Goal: Navigation & Orientation: Find specific page/section

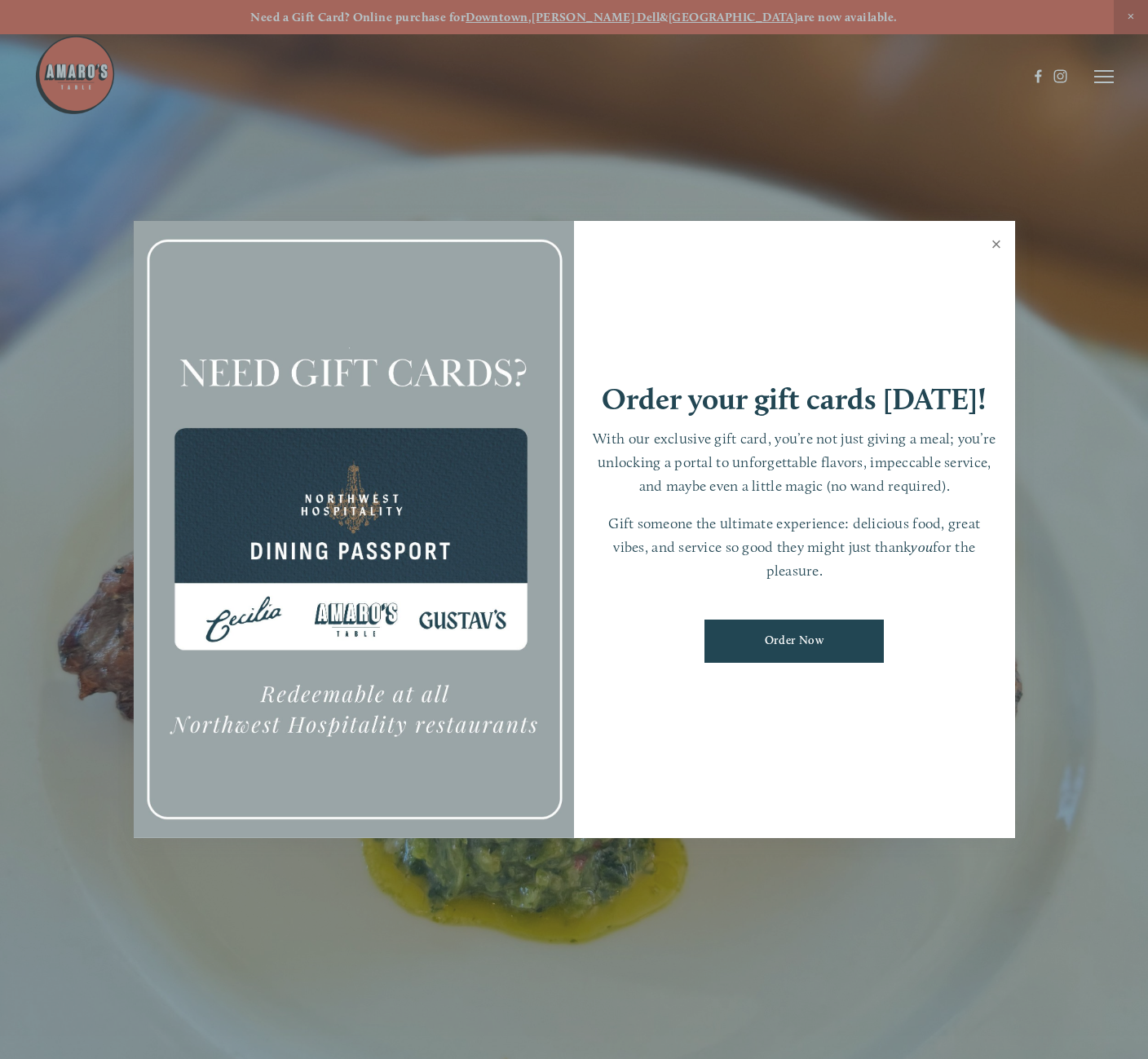
click at [996, 236] on link "Close" at bounding box center [997, 246] width 32 height 46
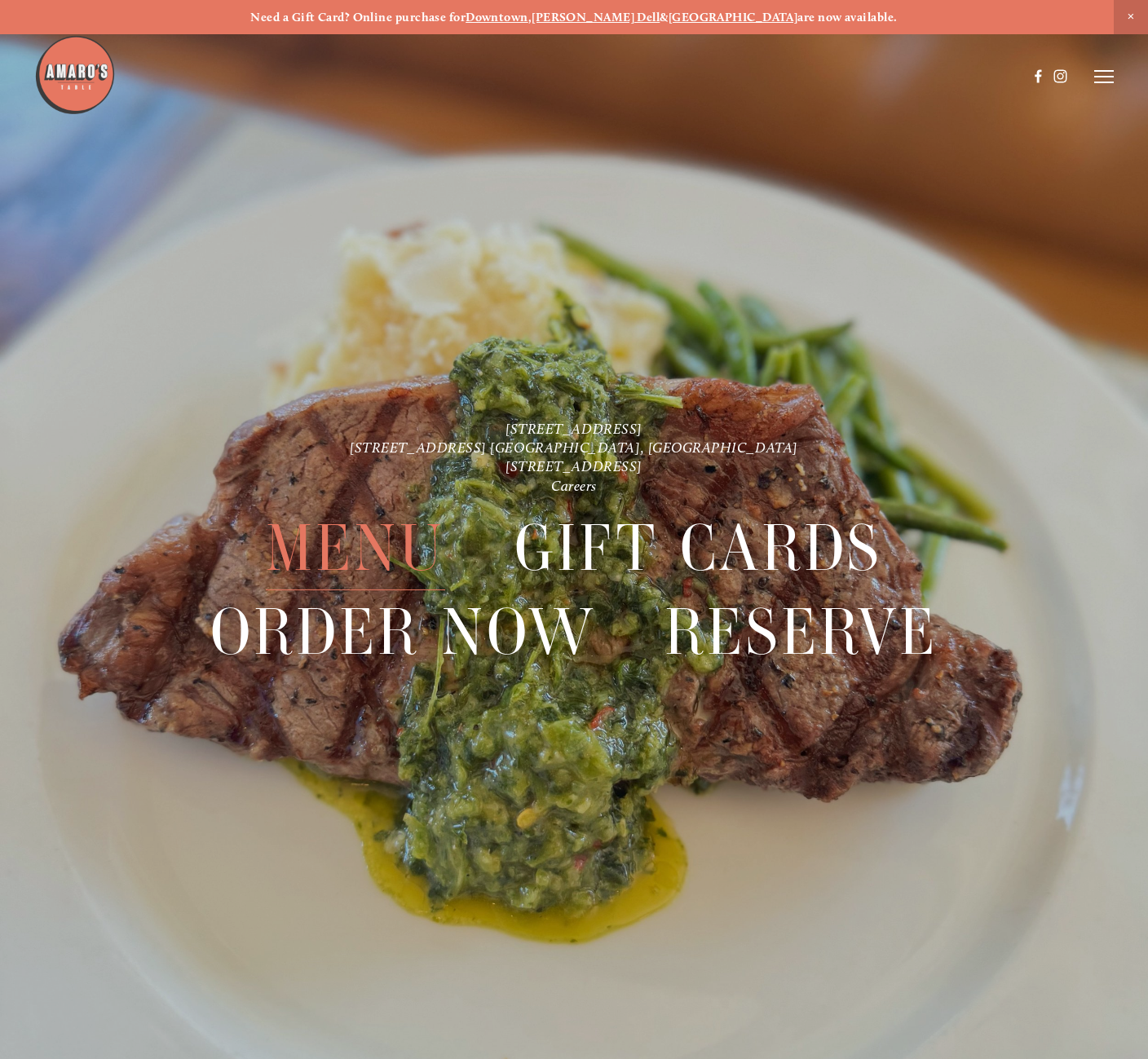
click at [347, 562] on span "Menu" at bounding box center [356, 548] width 180 height 84
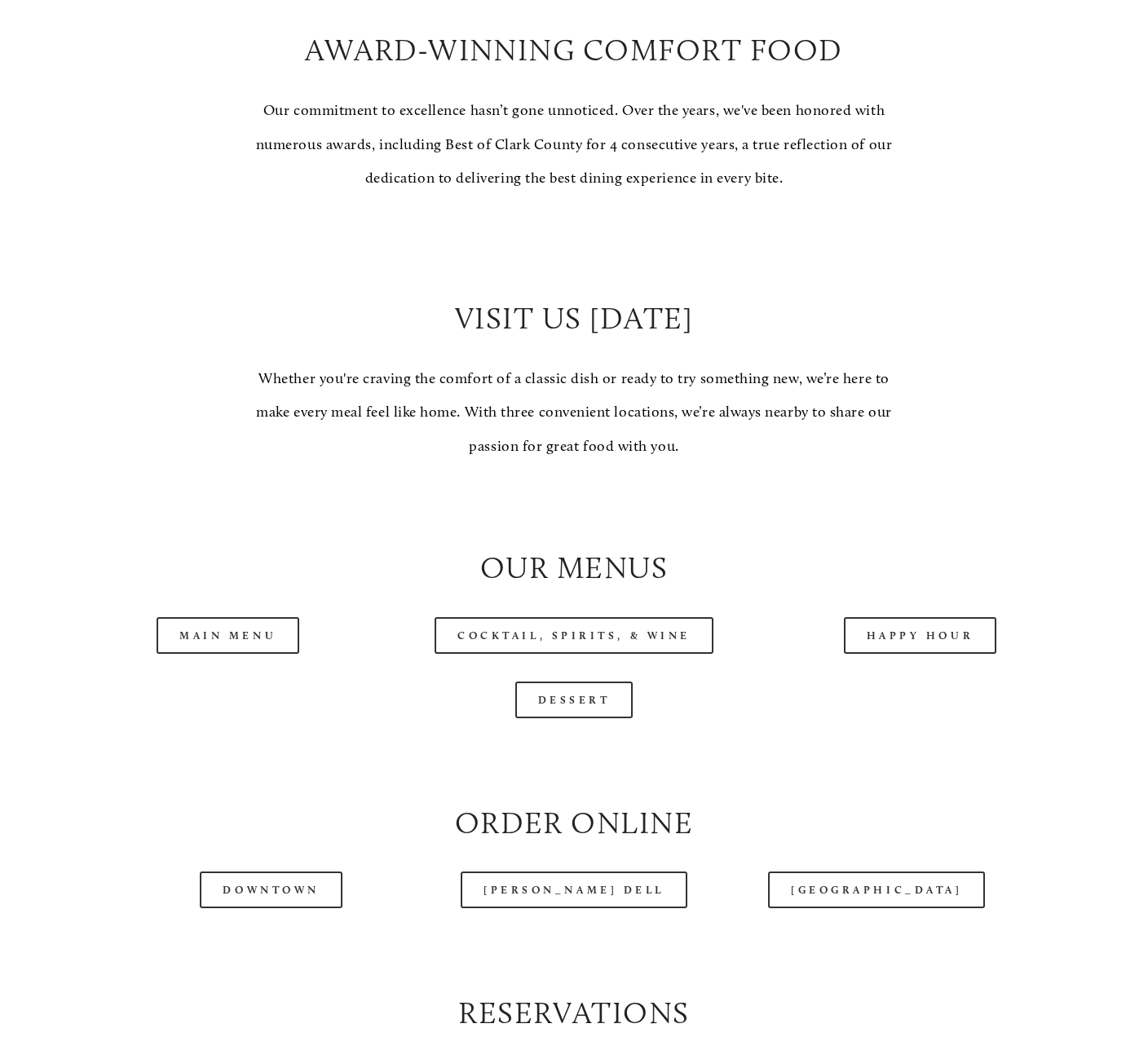
scroll to position [1144, 0]
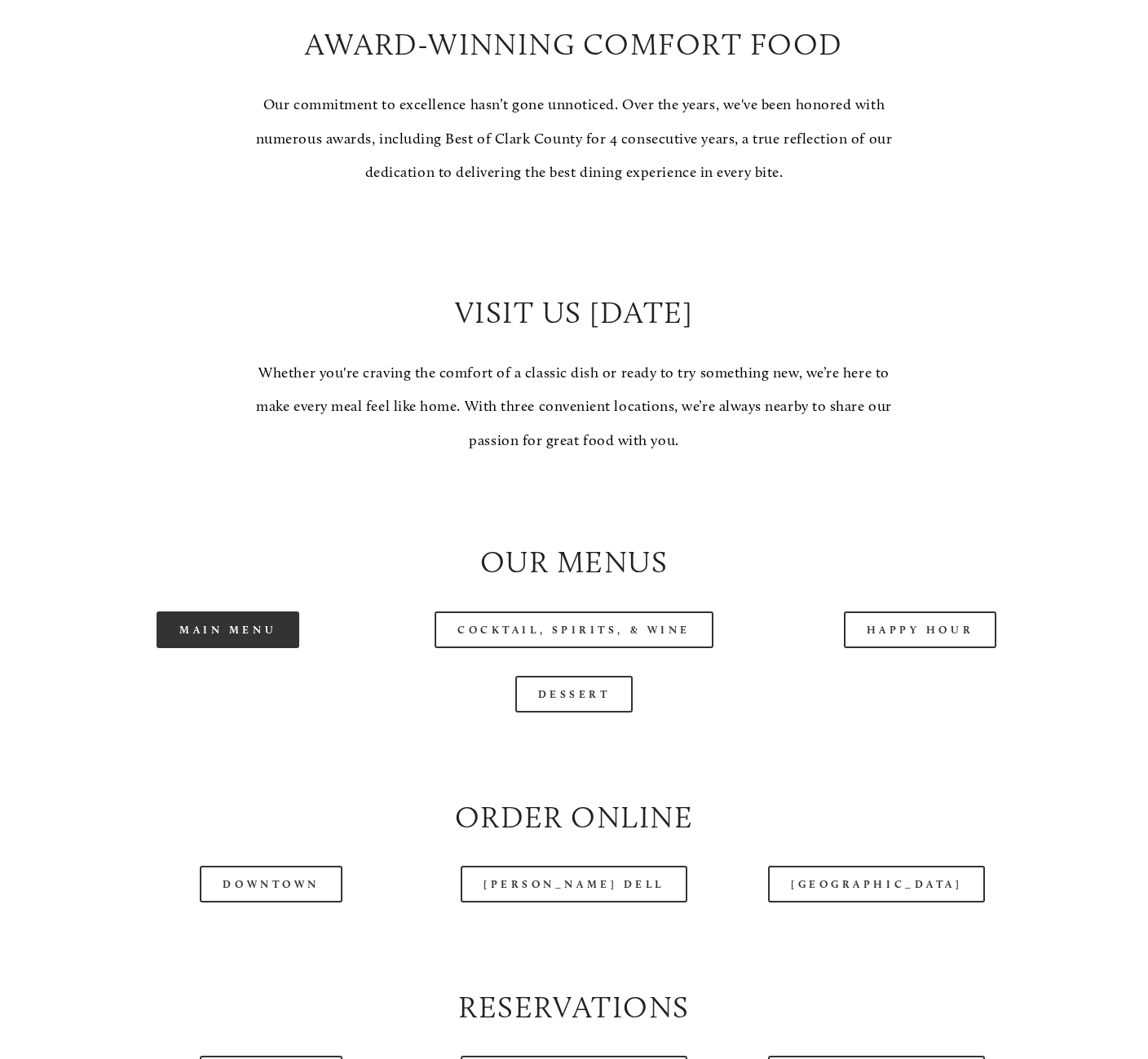
click at [277, 628] on link "Main Menu" at bounding box center [228, 629] width 143 height 37
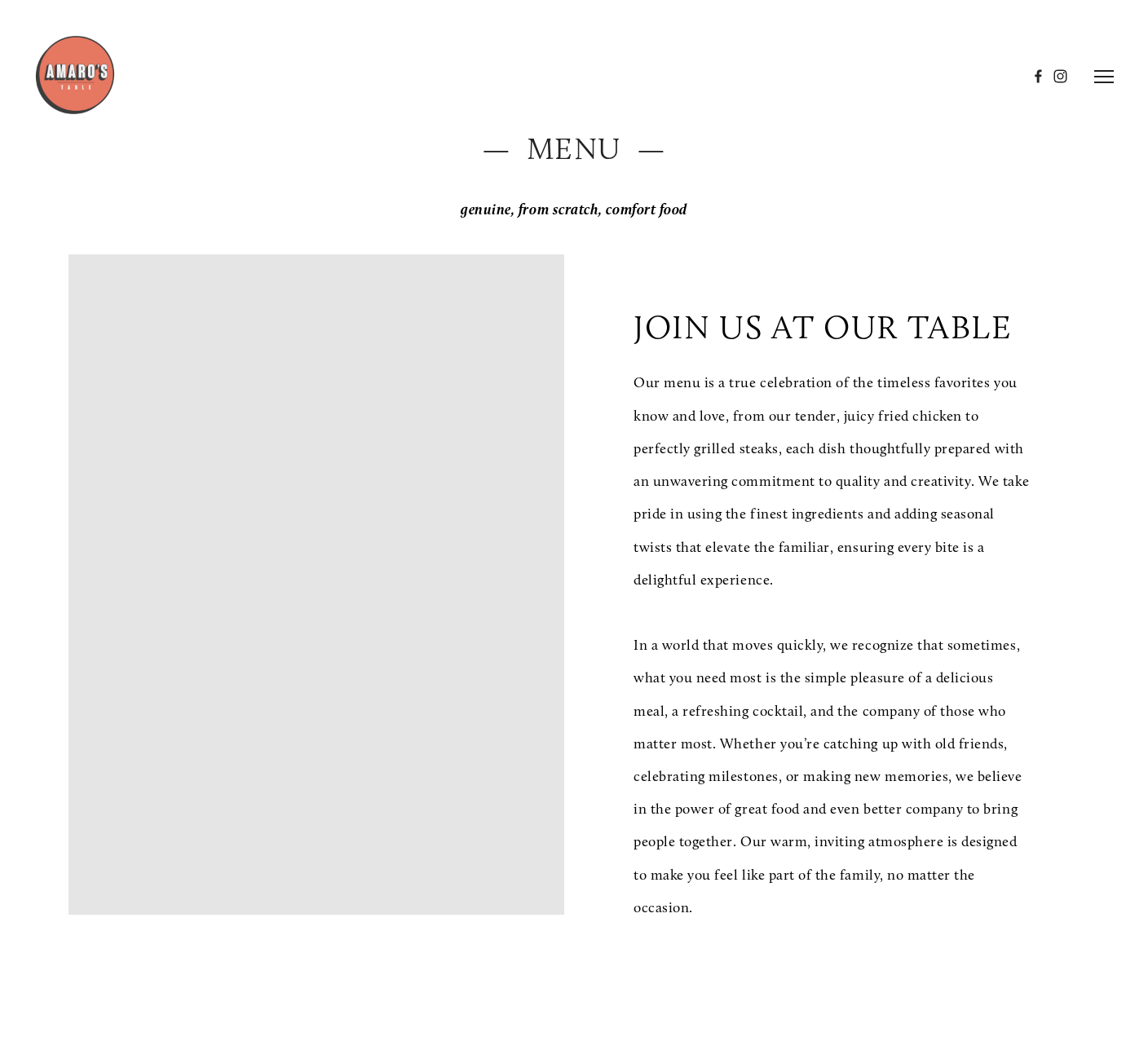
scroll to position [0, 0]
